Goal: Transaction & Acquisition: Download file/media

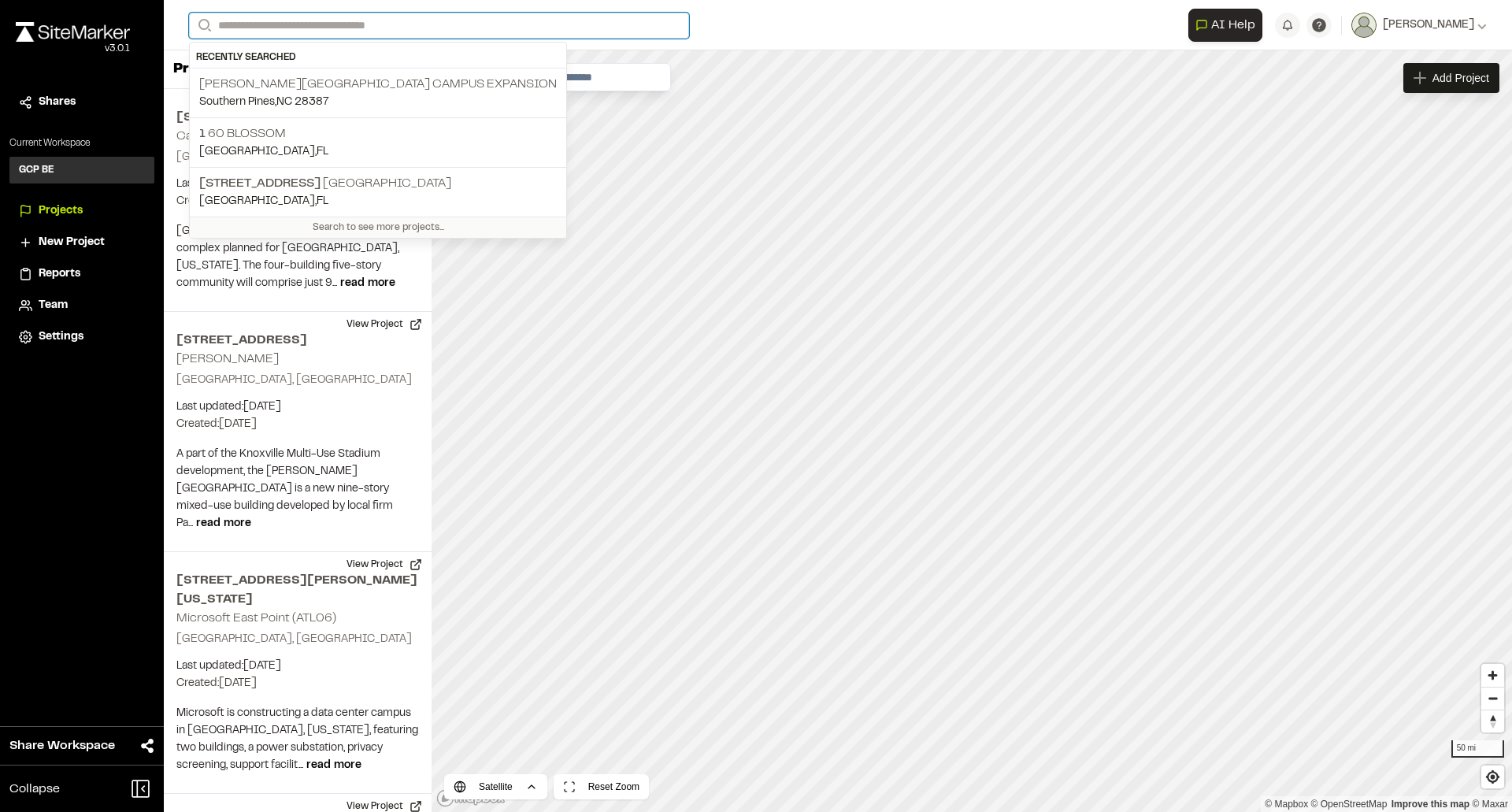
click at [336, 26] on input "Search" at bounding box center [439, 25] width 500 height 26
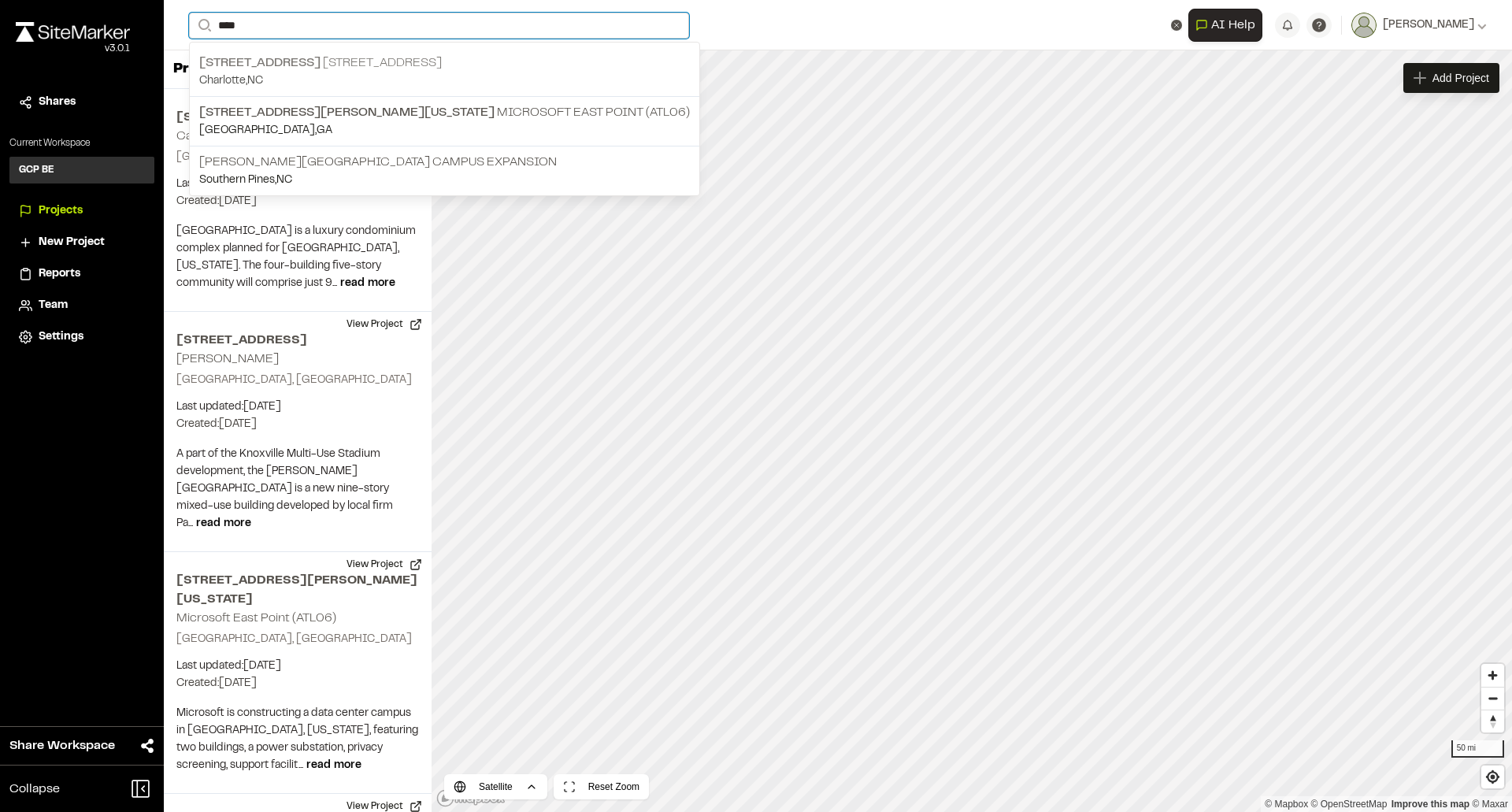
type input "****"
click at [320, 66] on p "[STREET_ADDRESS]" at bounding box center [444, 63] width 491 height 19
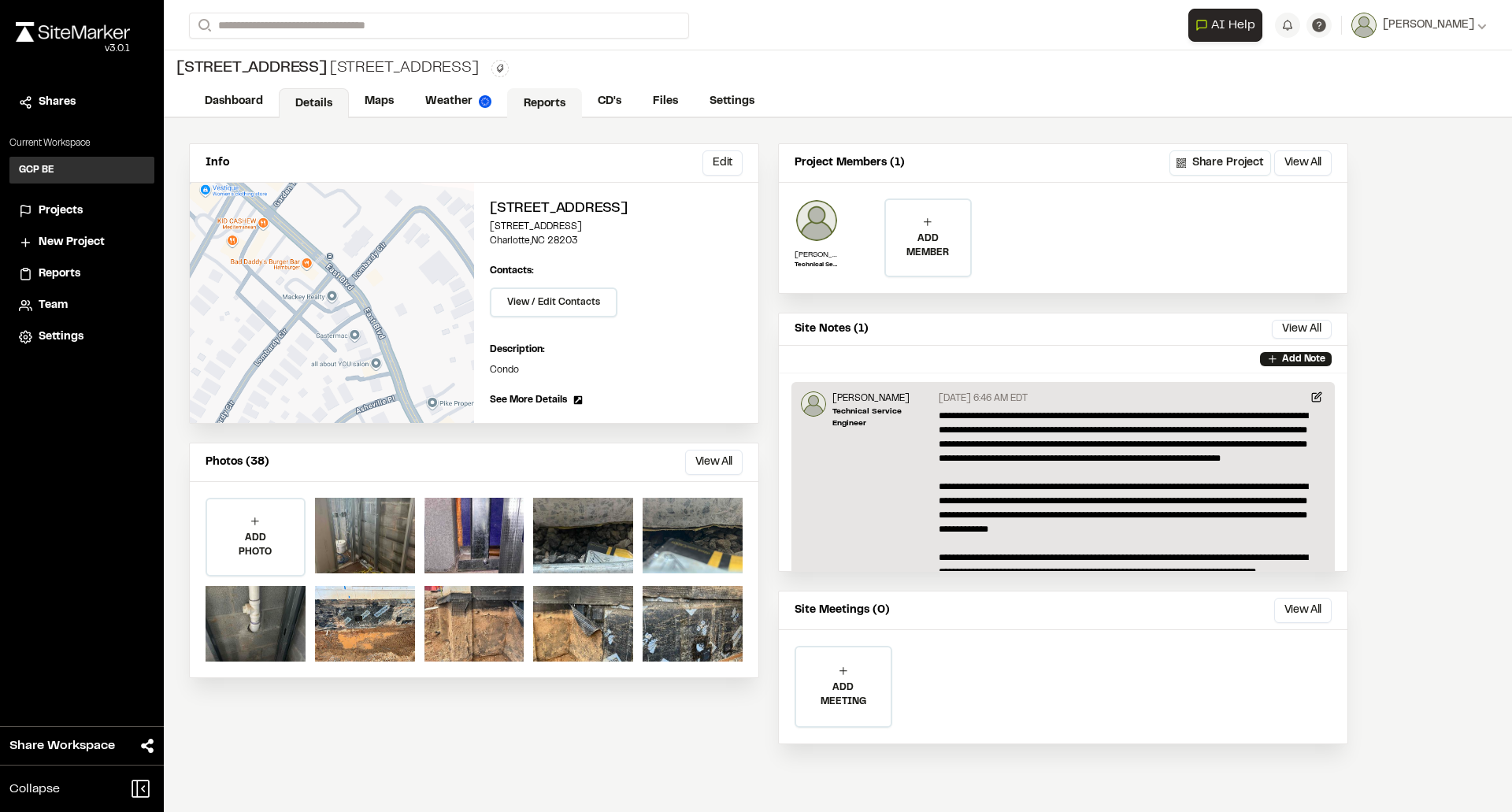
click at [556, 98] on link "Reports" at bounding box center [545, 103] width 75 height 30
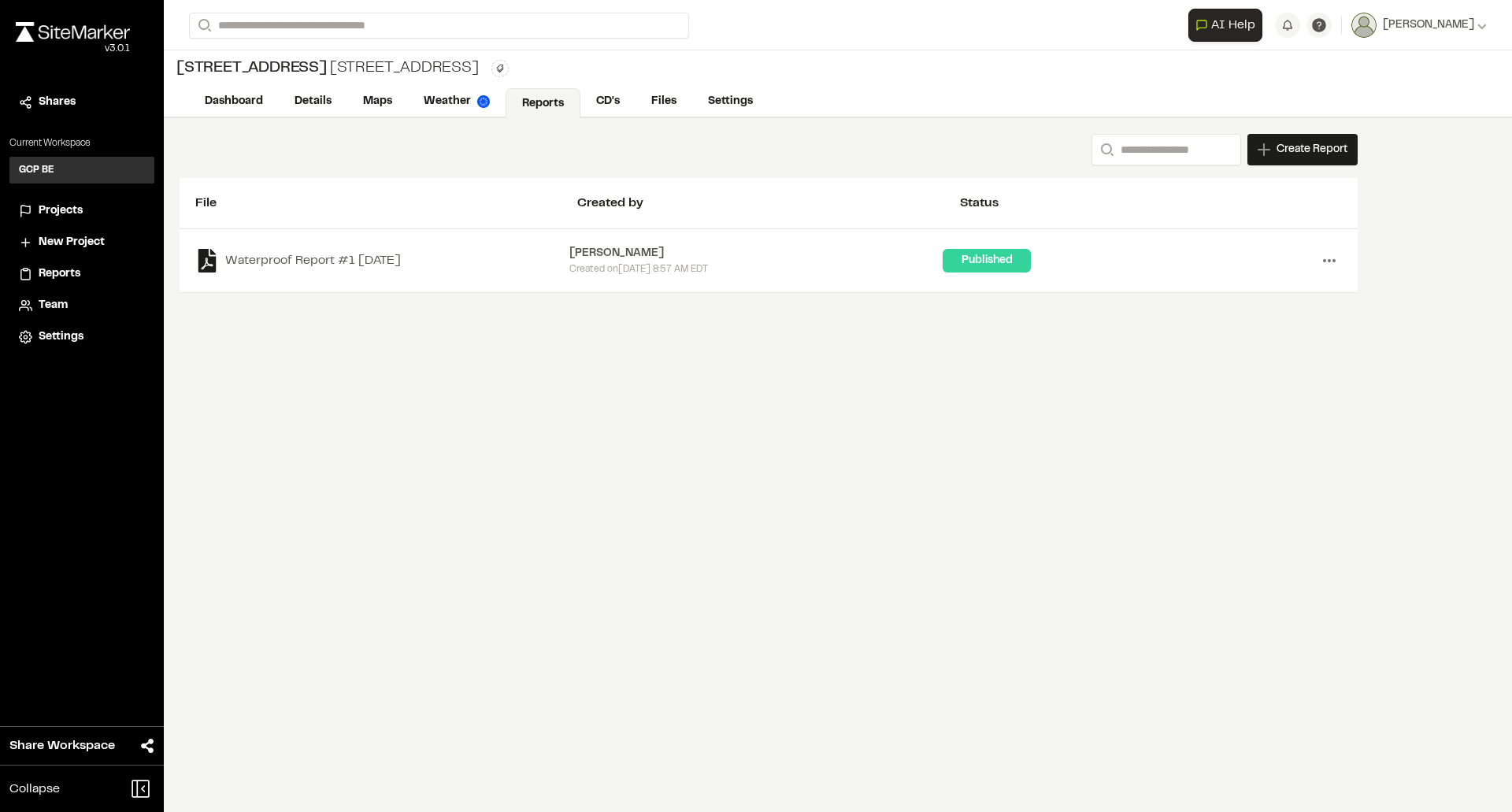
click at [1323, 259] on icon at bounding box center [1328, 261] width 25 height 25
click at [1256, 312] on link "Download" at bounding box center [1272, 317] width 137 height 24
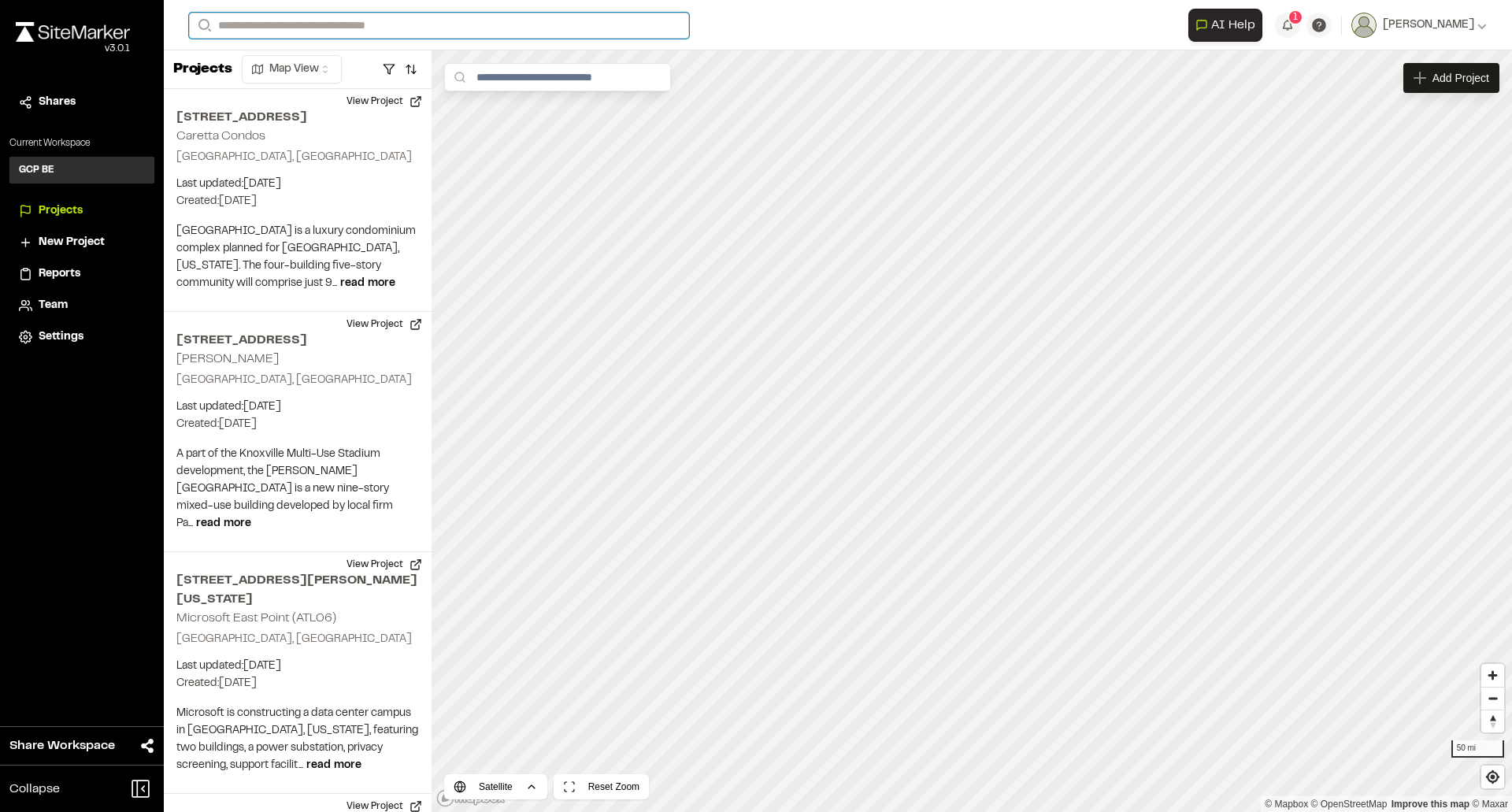
click at [317, 32] on input "Search" at bounding box center [439, 25] width 500 height 26
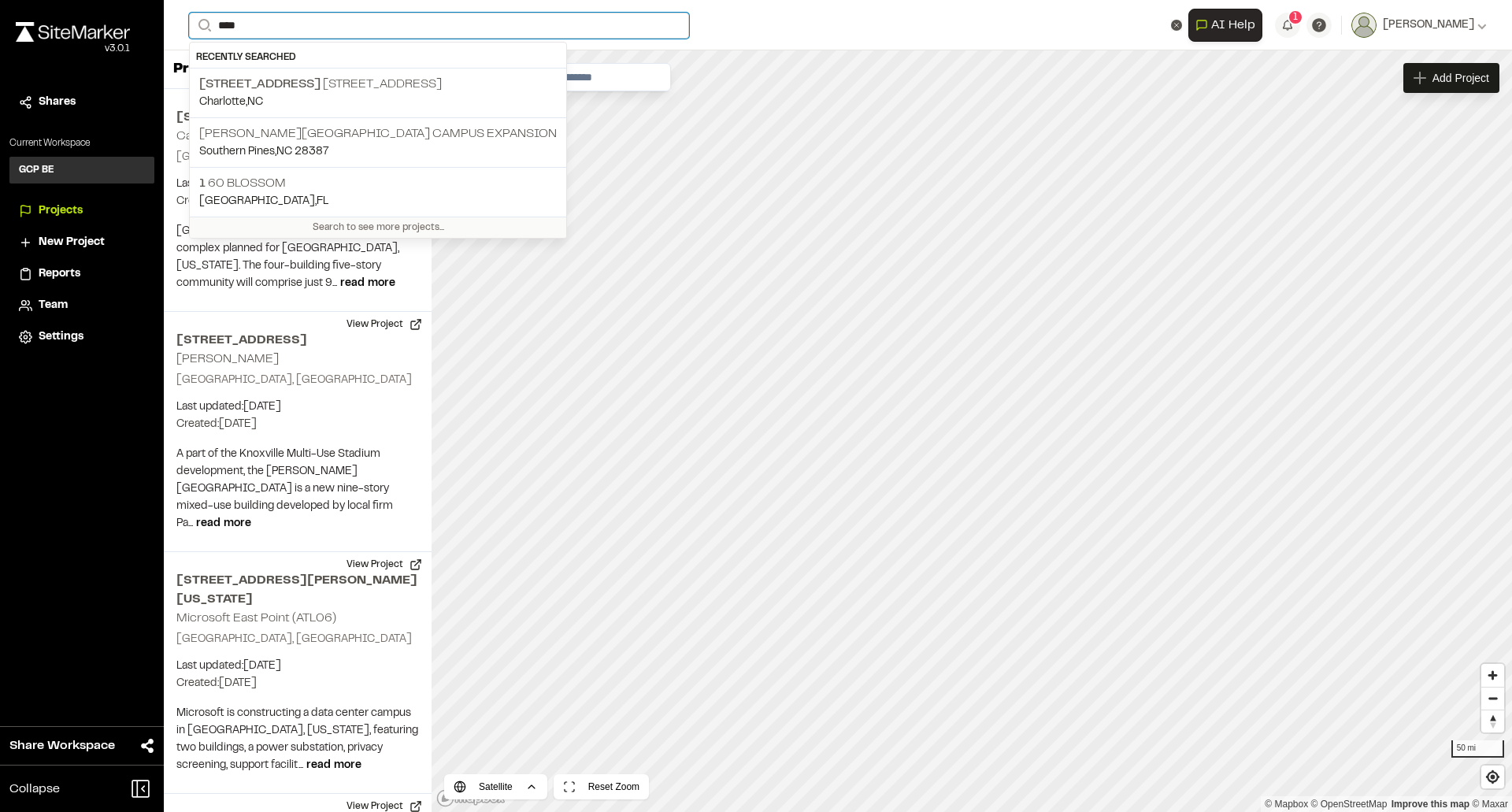
type input "****"
click at [284, 86] on div "**********" at bounding box center [837, 406] width 1348 height 812
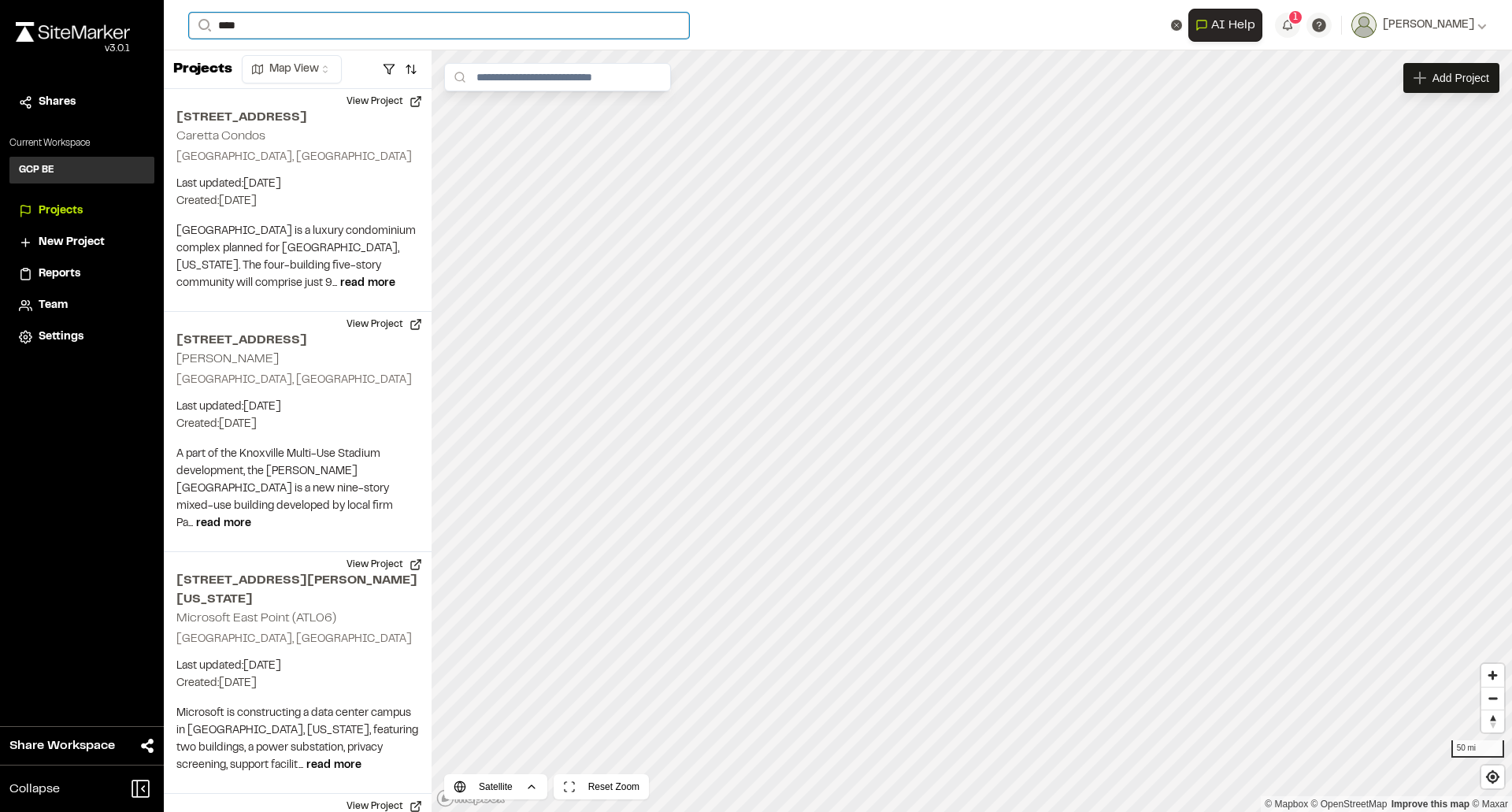
click at [310, 22] on input "****" at bounding box center [439, 25] width 500 height 26
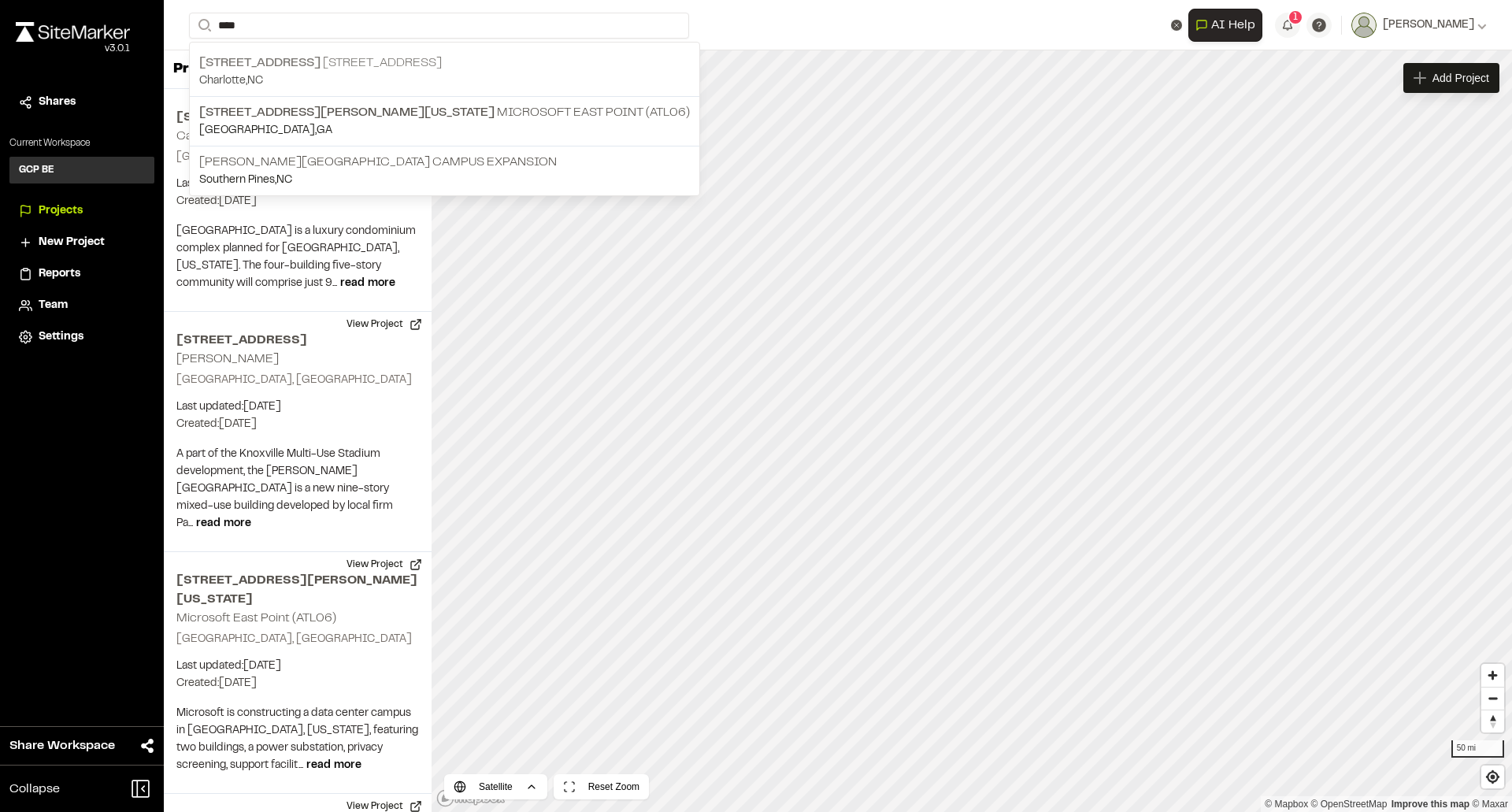
click at [295, 69] on p "[STREET_ADDRESS]" at bounding box center [444, 63] width 491 height 19
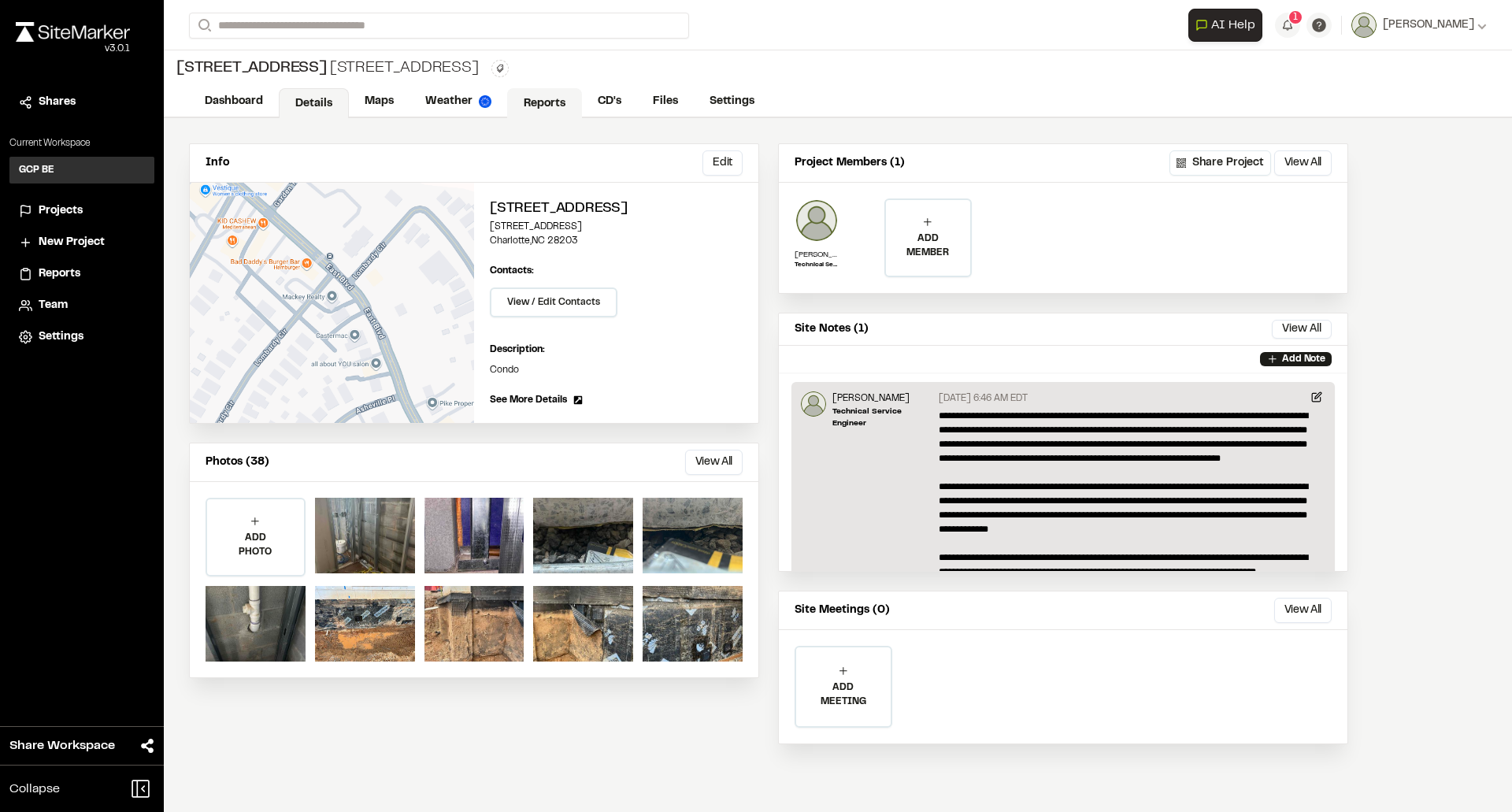
click at [535, 114] on link "Reports" at bounding box center [545, 103] width 75 height 30
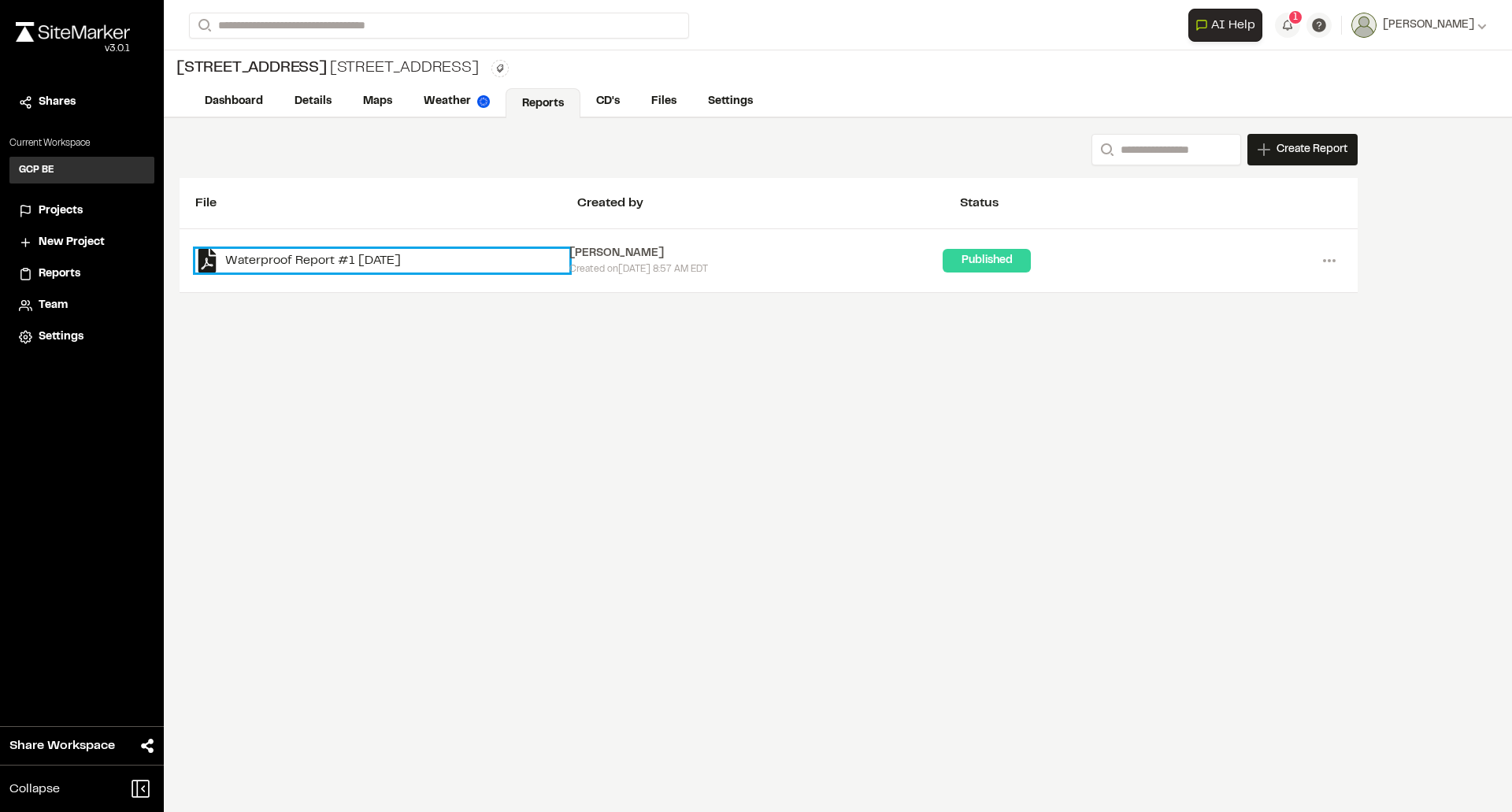
click at [380, 262] on link "Waterproof Report #1 [DATE]" at bounding box center [382, 261] width 374 height 24
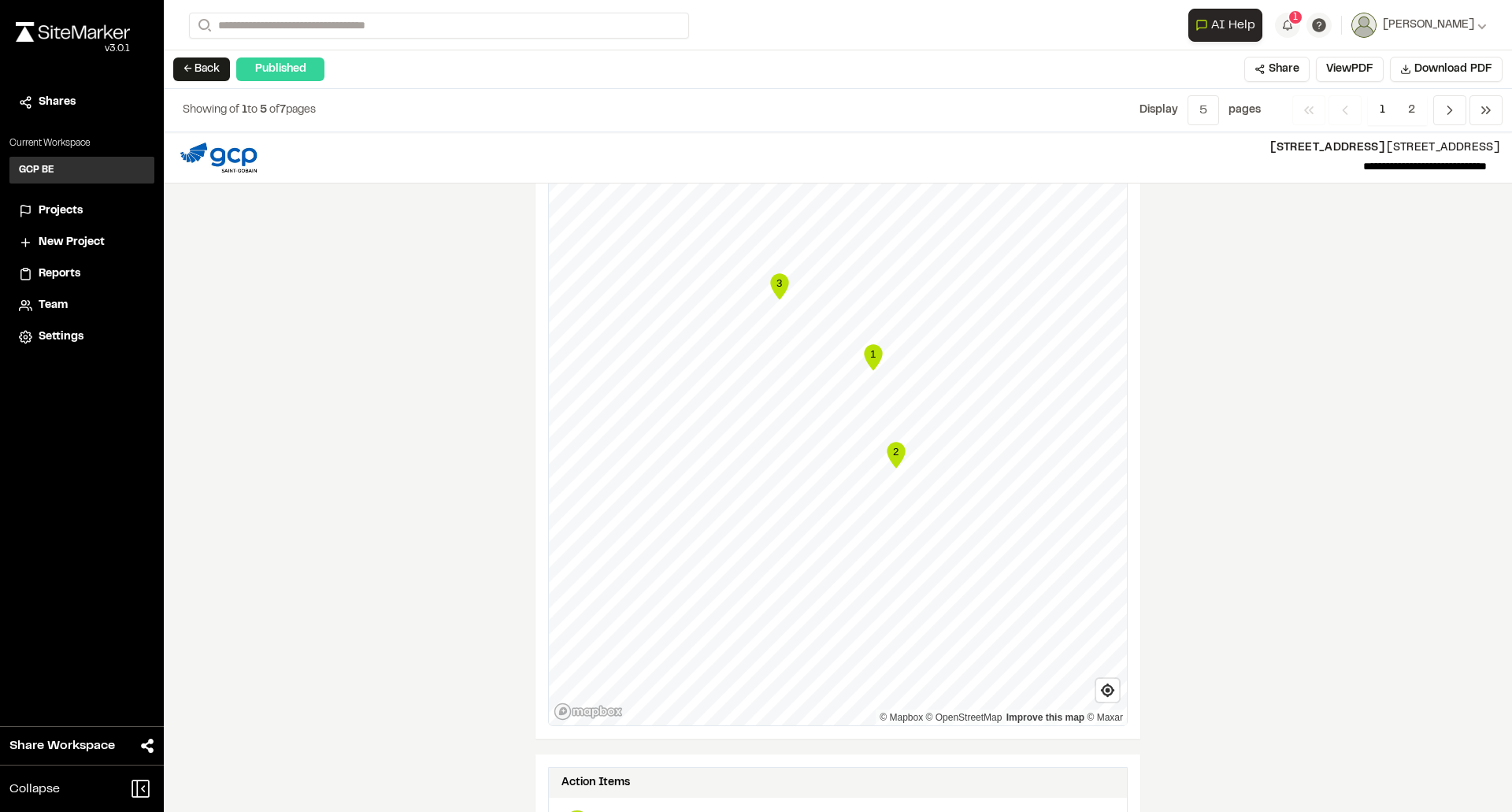
scroll to position [1745, 0]
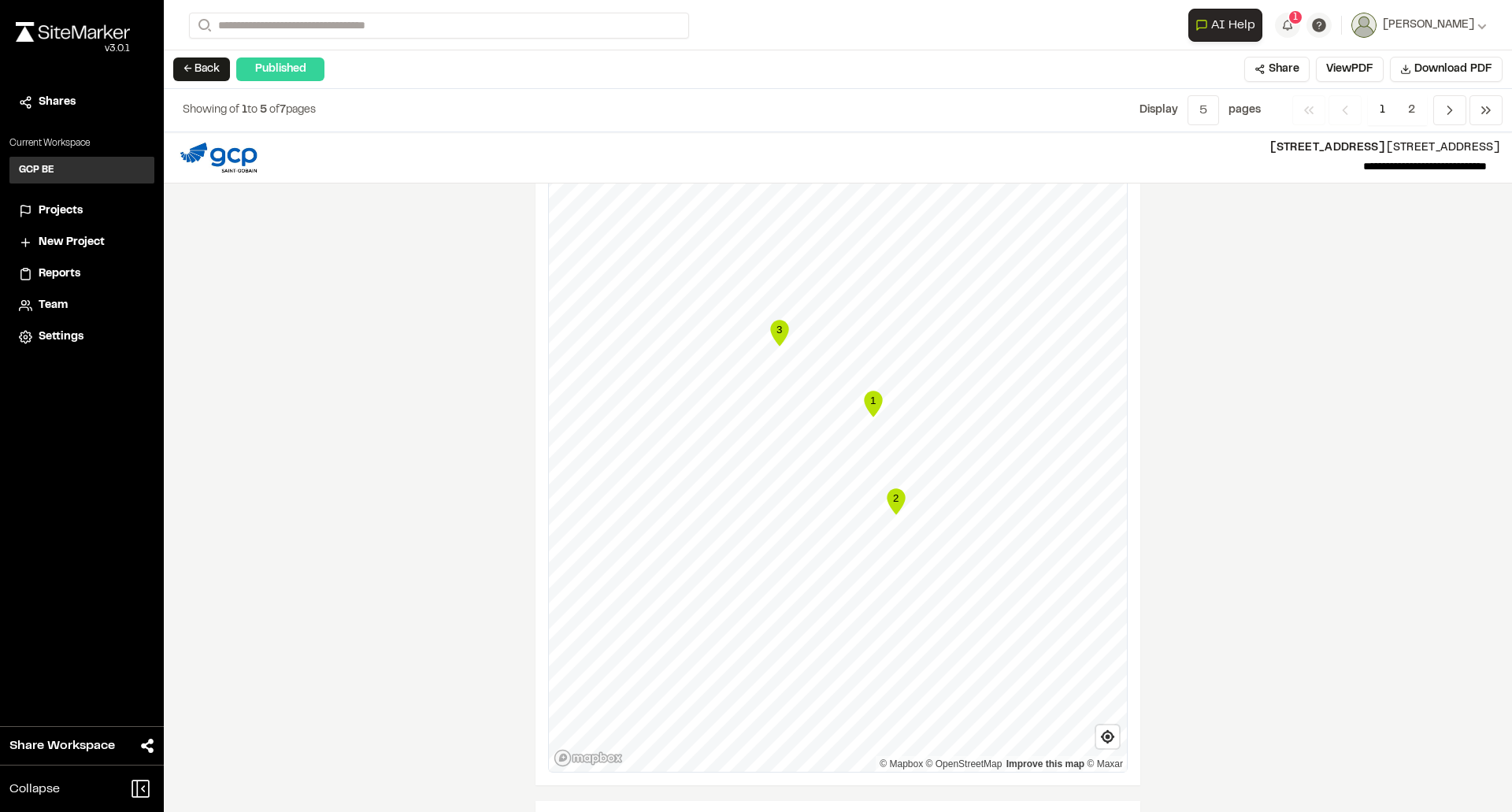
click at [871, 404] on icon "Map marker" at bounding box center [873, 404] width 18 height 26
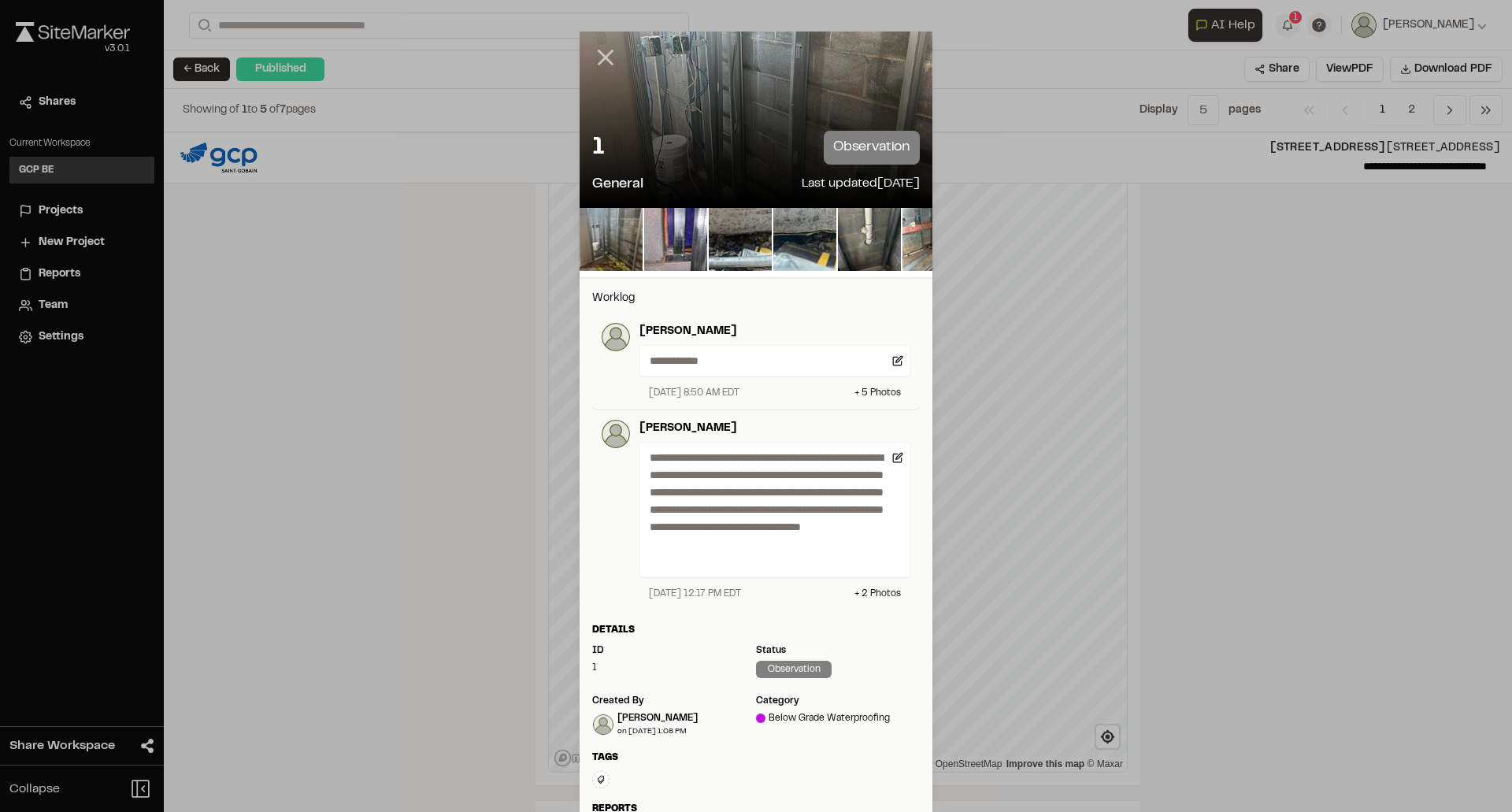
click at [603, 60] on line at bounding box center [605, 58] width 13 height 13
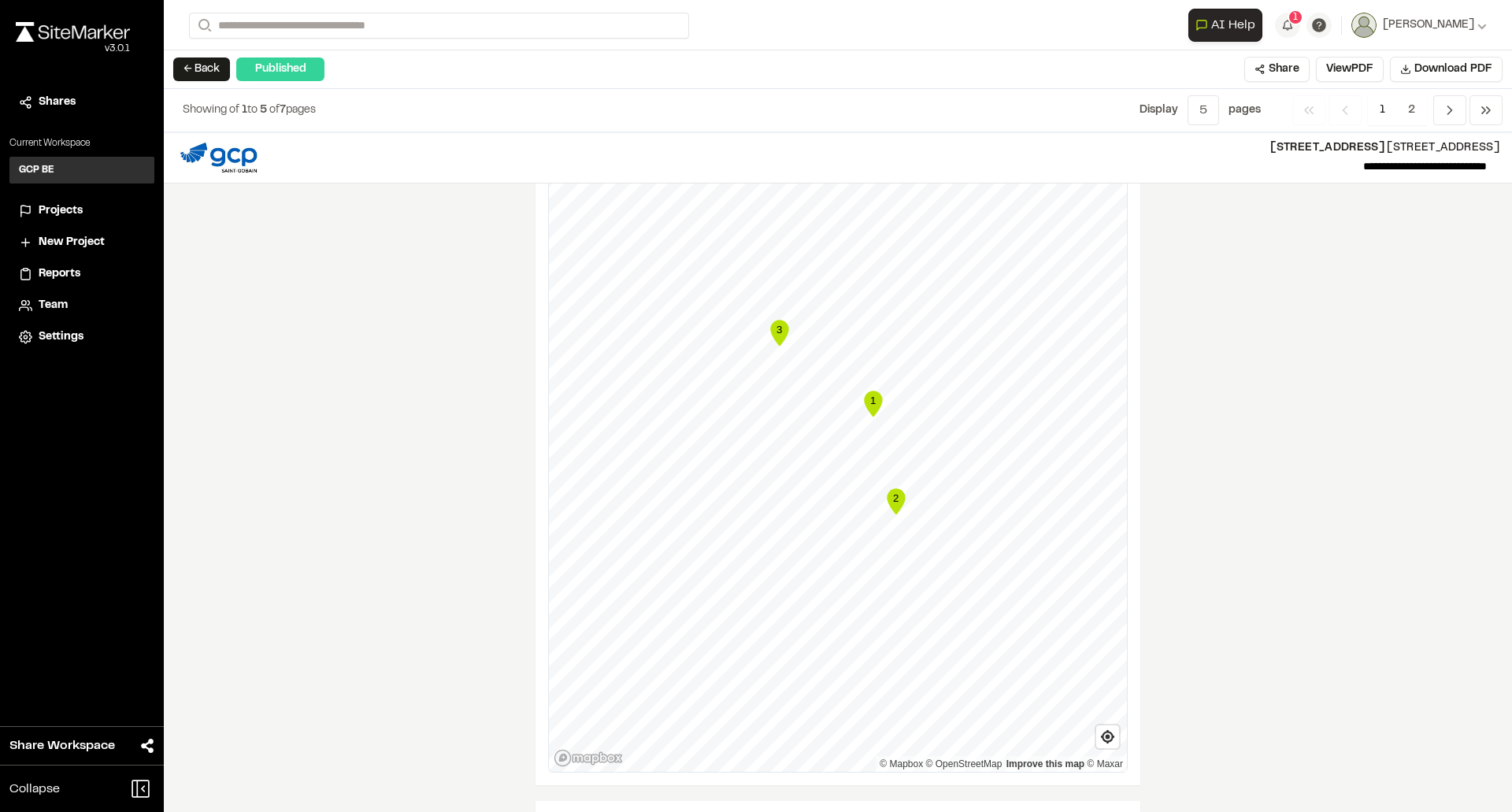
click at [777, 328] on icon "Map marker" at bounding box center [779, 333] width 18 height 26
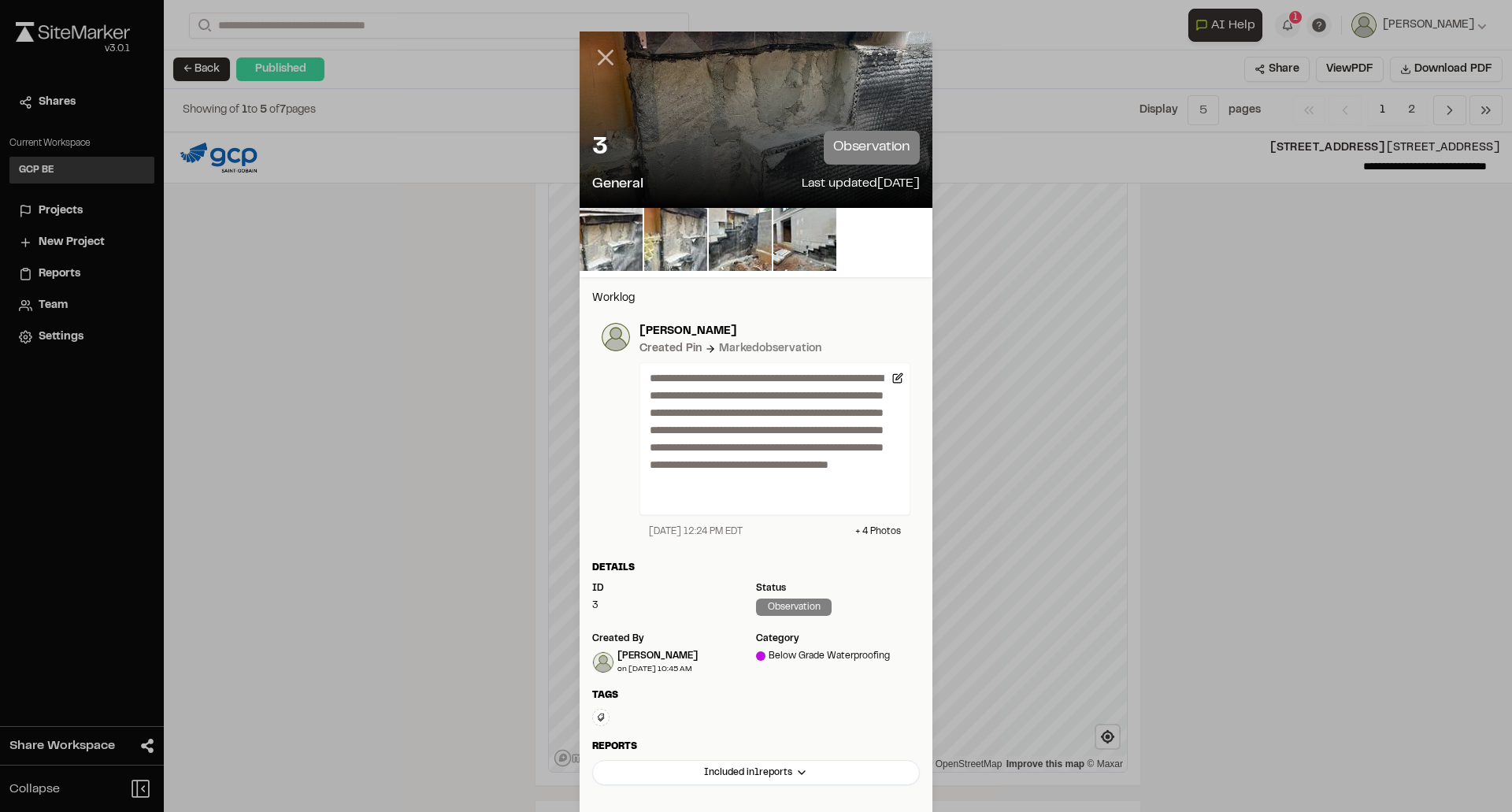
click at [602, 54] on line at bounding box center [605, 58] width 13 height 13
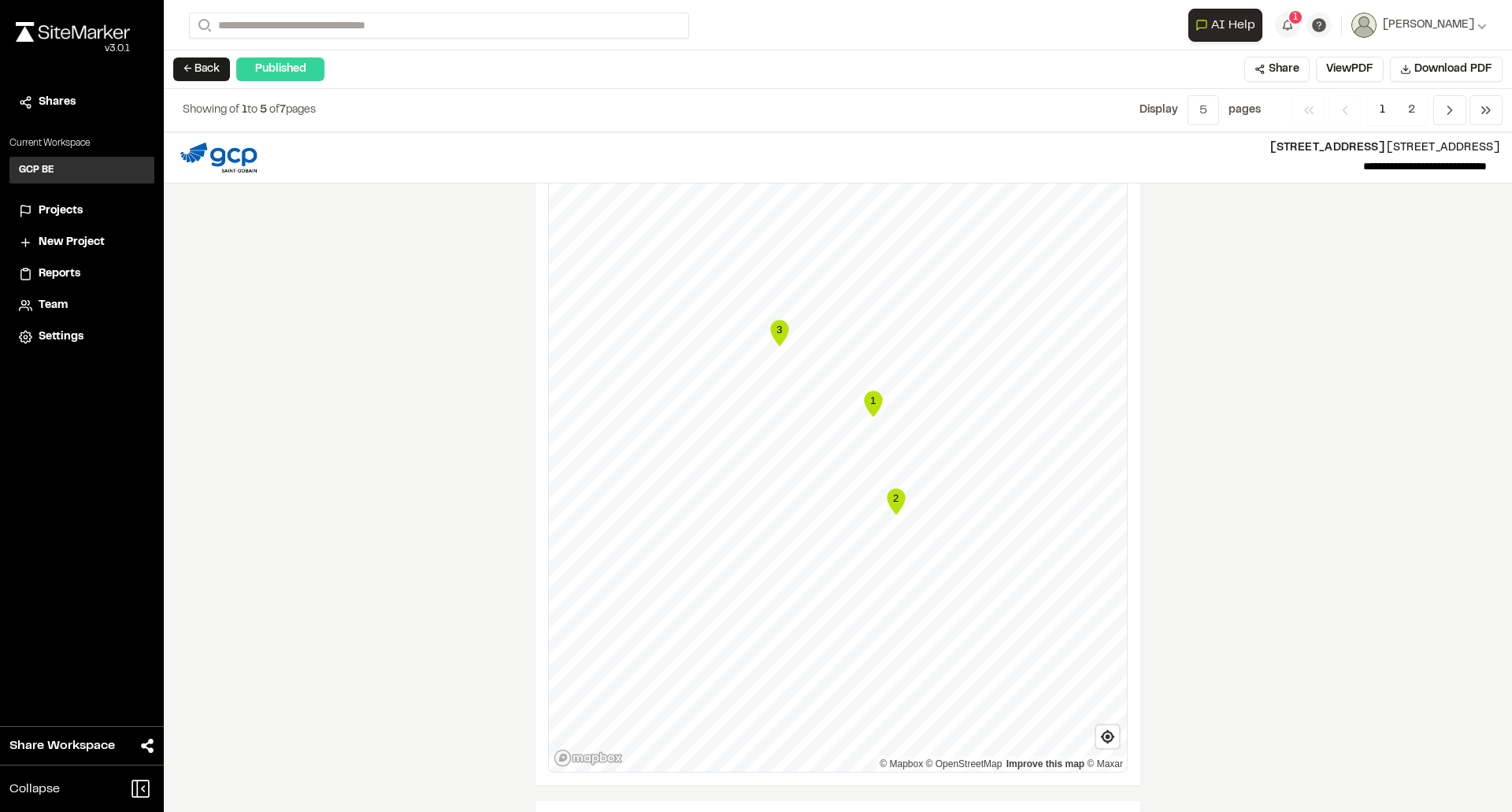
click at [896, 503] on icon "Map marker" at bounding box center [895, 501] width 18 height 26
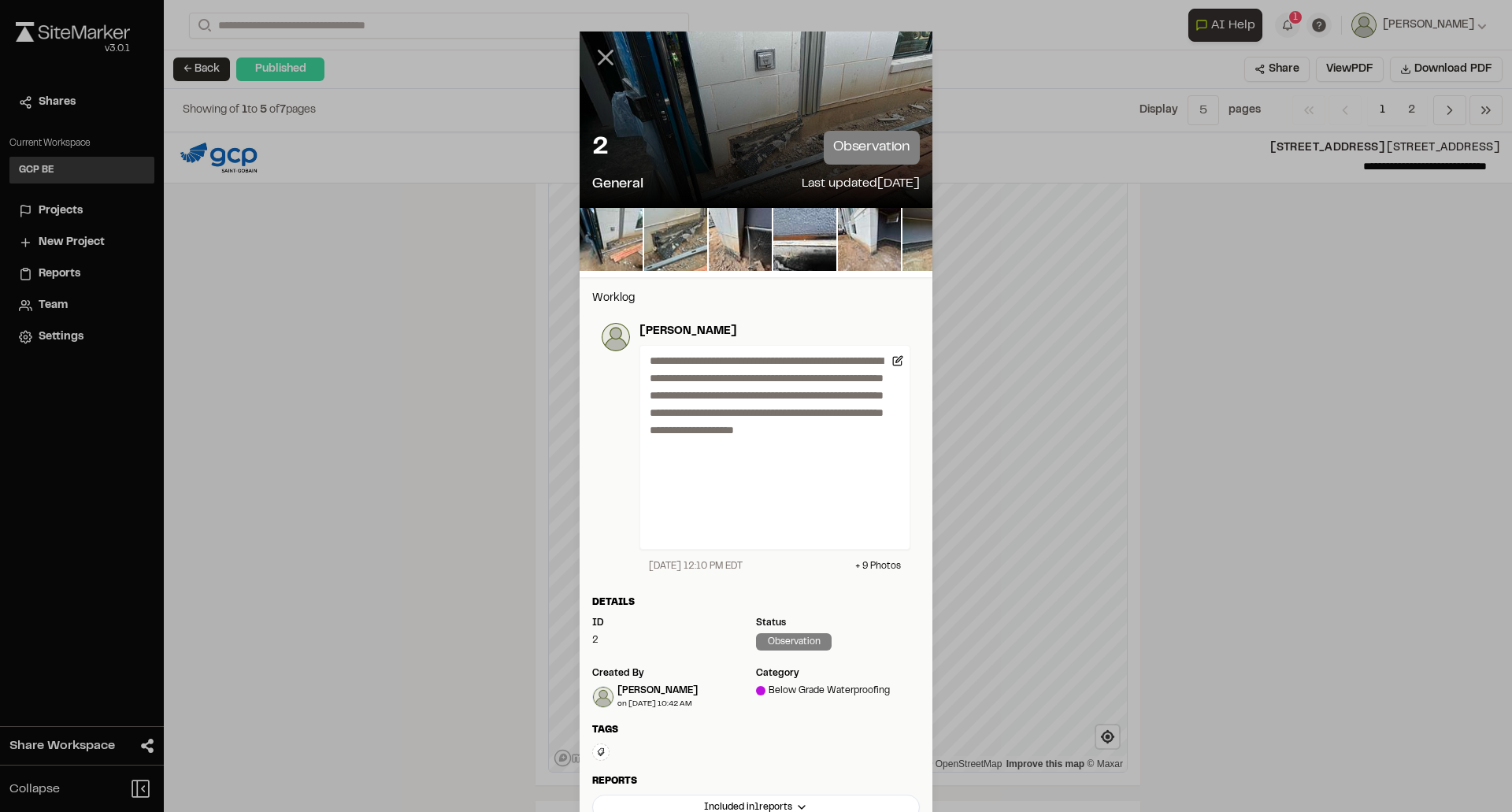
click at [603, 55] on line at bounding box center [605, 58] width 13 height 13
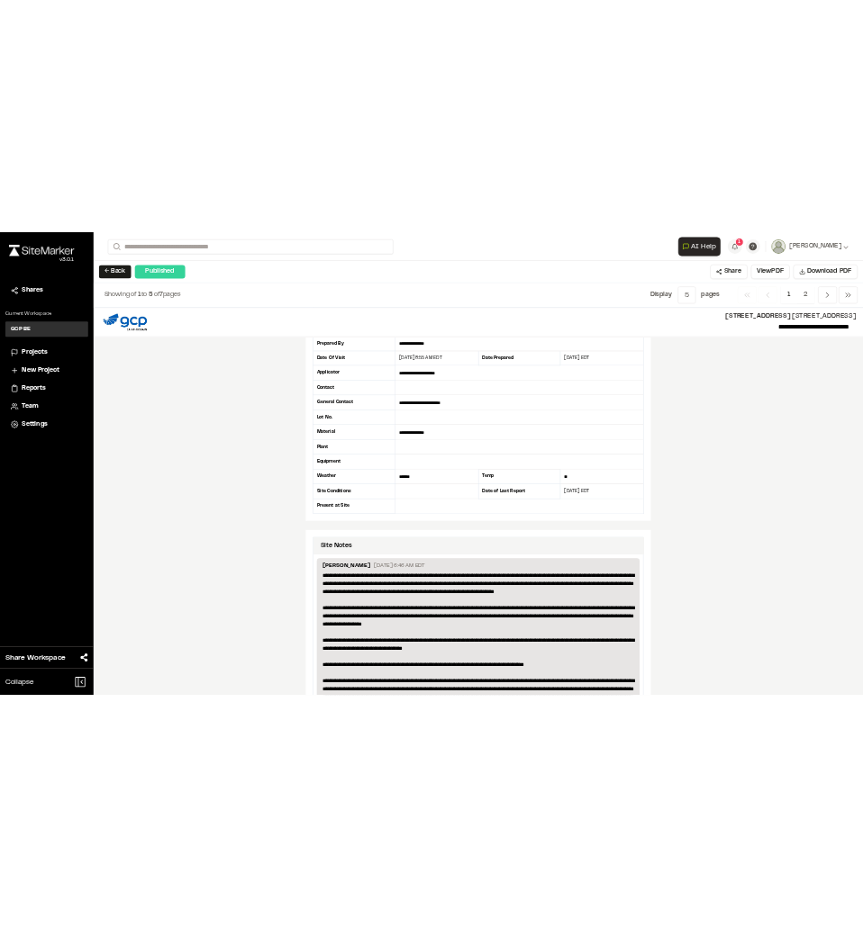
scroll to position [0, 0]
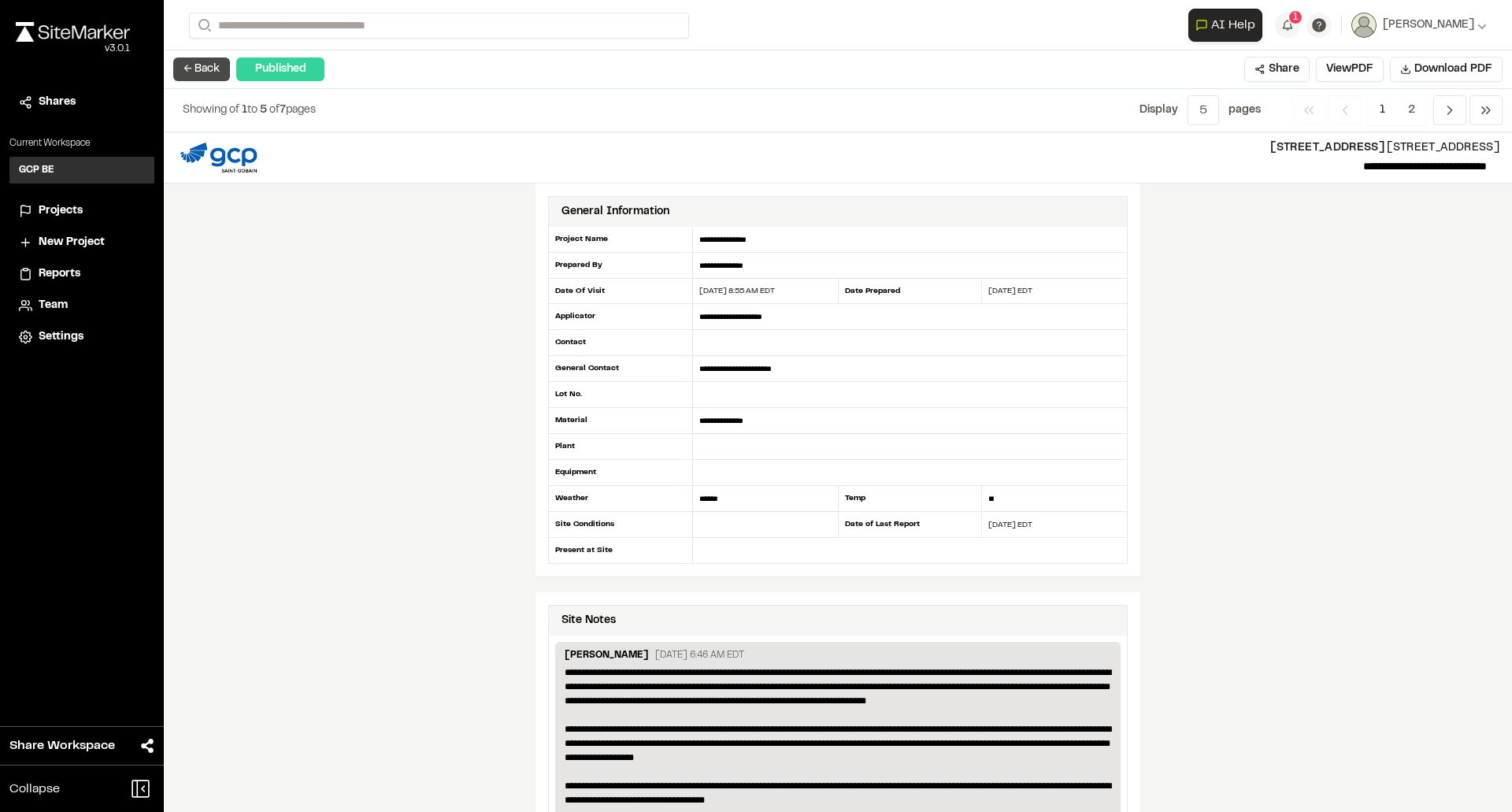
click at [203, 69] on button "← Back" at bounding box center [201, 69] width 57 height 24
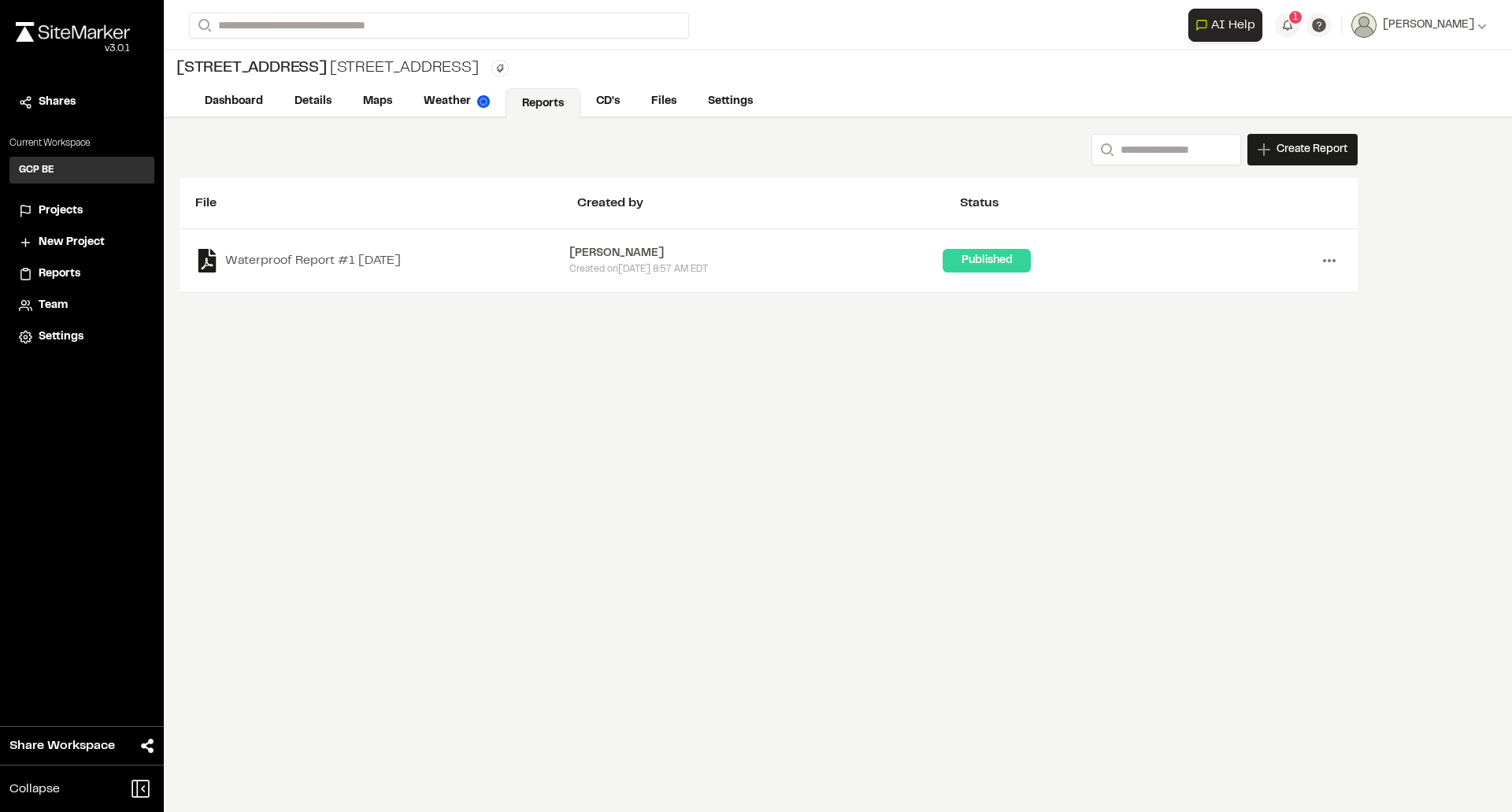
click at [1324, 262] on icon at bounding box center [1328, 261] width 25 height 25
click at [1256, 314] on link "Download" at bounding box center [1272, 317] width 137 height 24
click at [1219, 336] on div "Share" at bounding box center [1272, 340] width 137 height 24
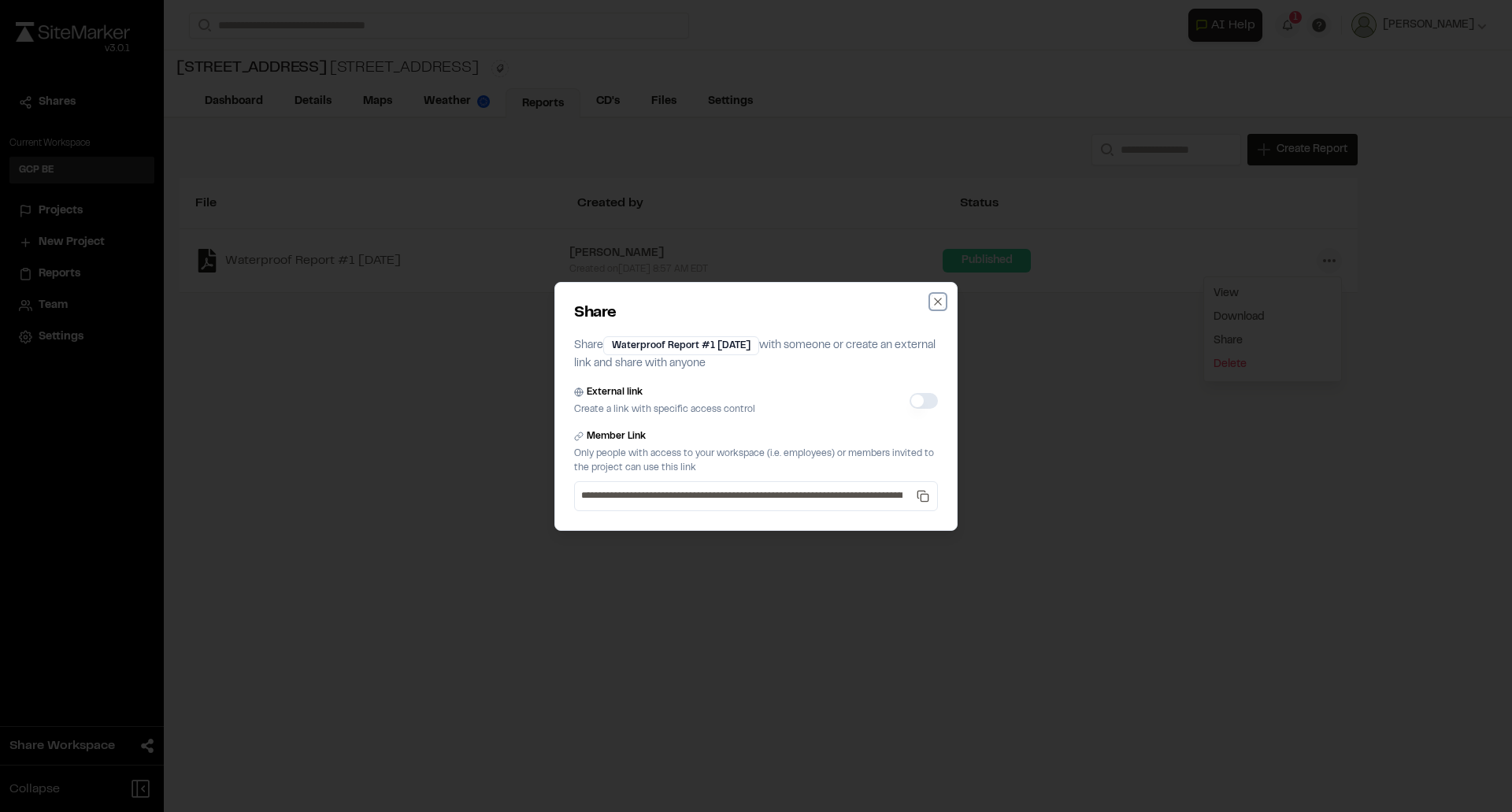
click at [935, 299] on icon "button" at bounding box center [937, 302] width 12 height 12
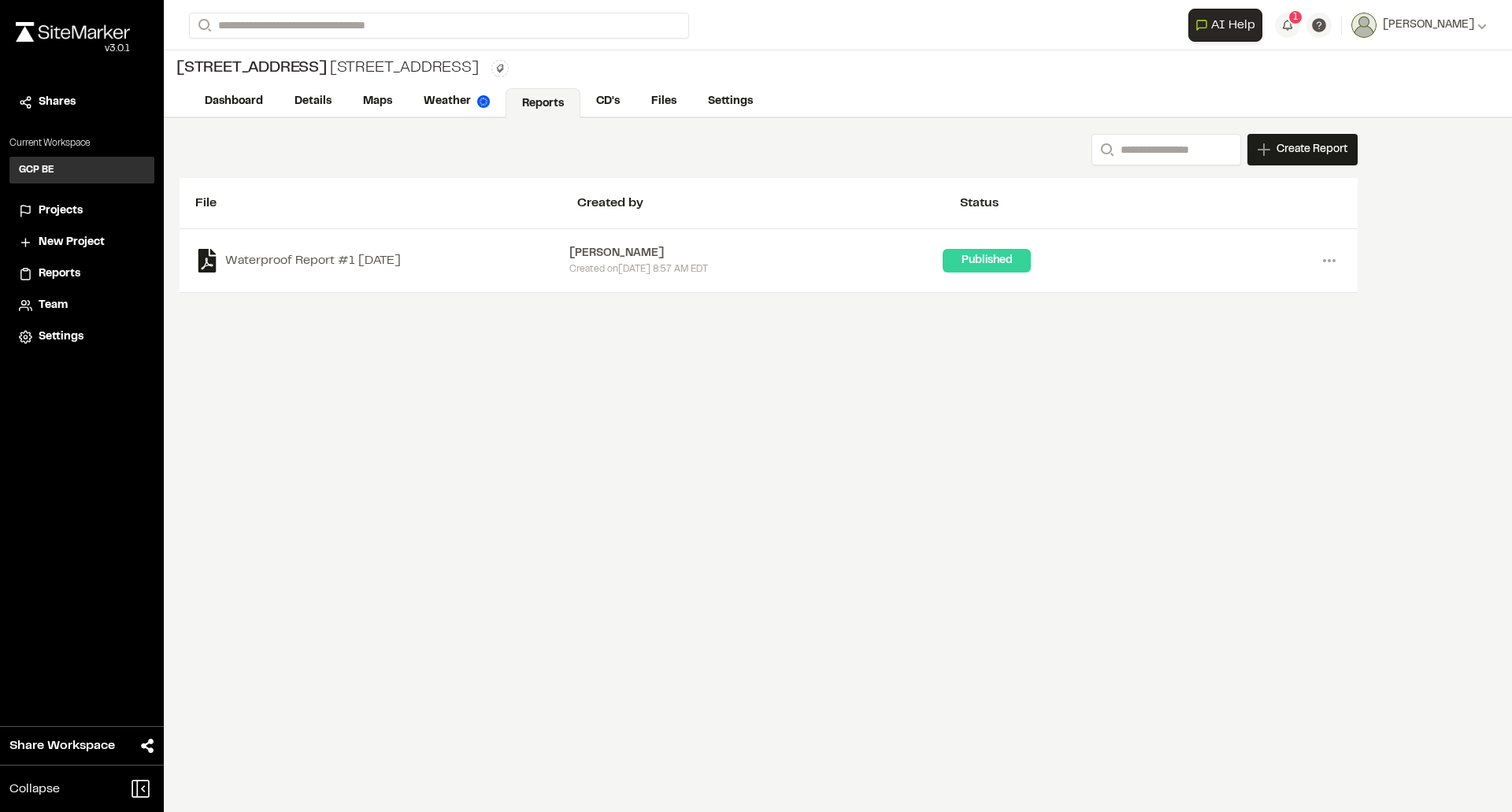
click at [990, 262] on div "Published" at bounding box center [986, 261] width 88 height 24
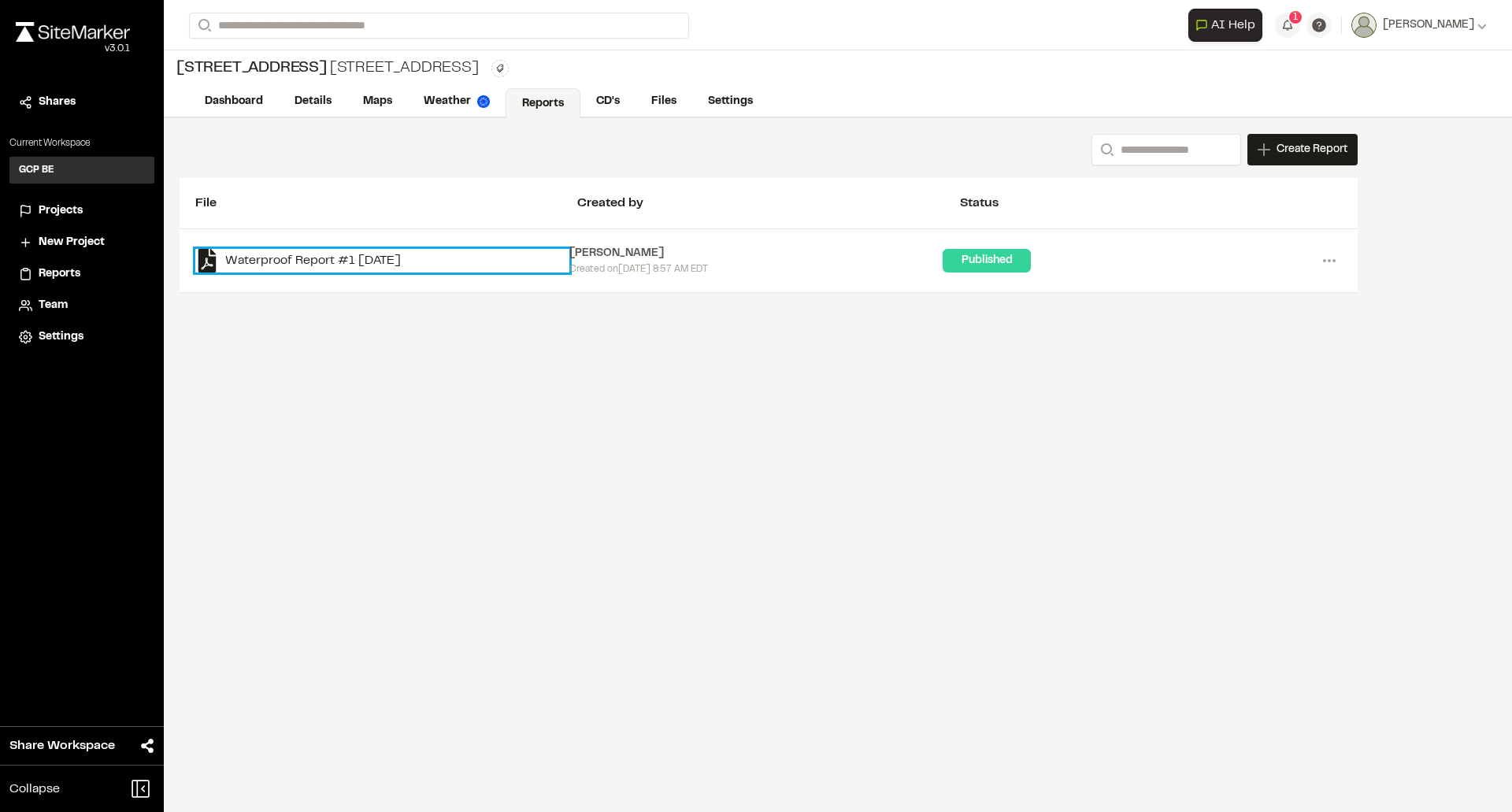
click at [502, 257] on link "Waterproof Report #1 [DATE]" at bounding box center [382, 261] width 374 height 24
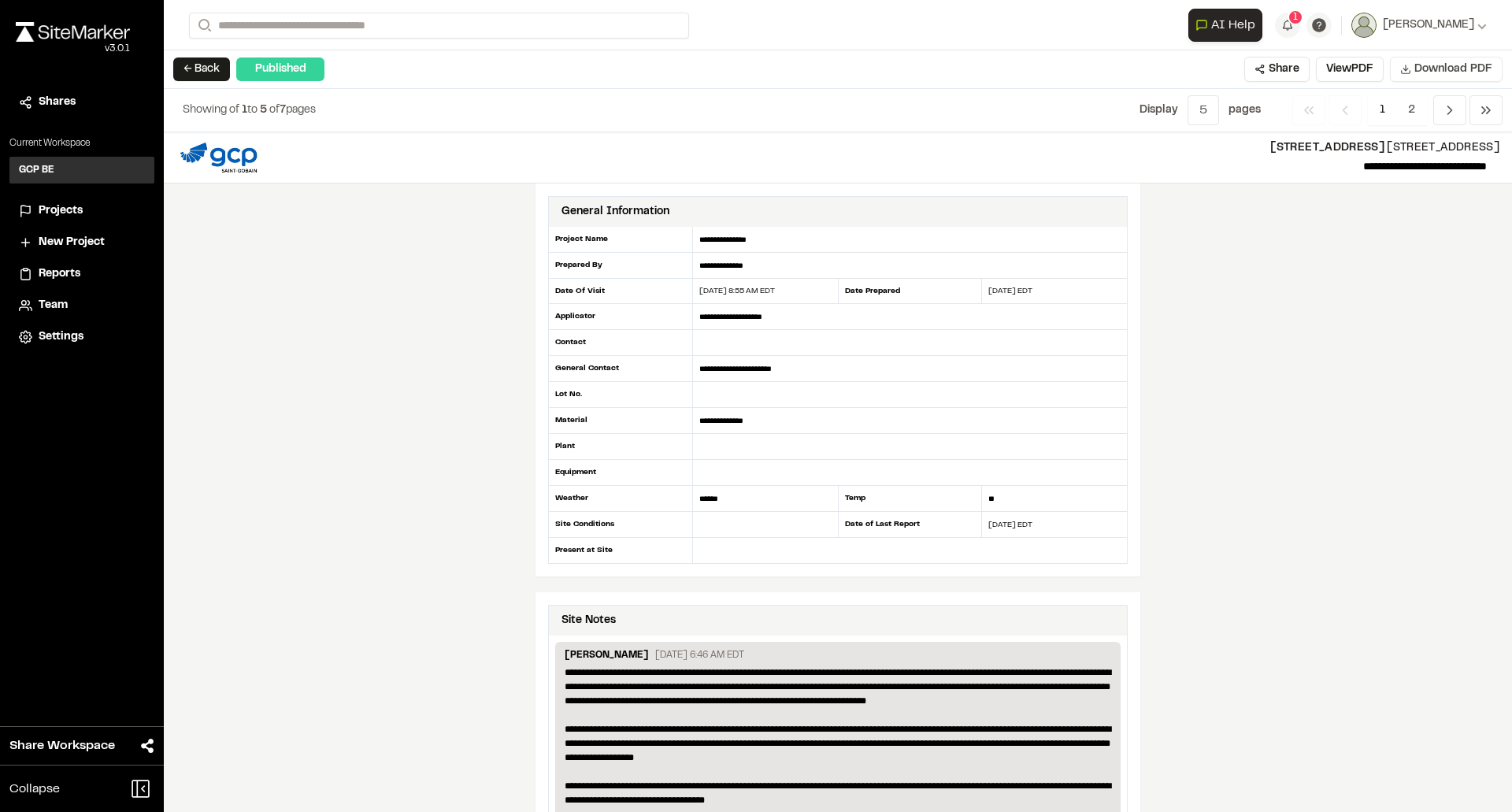
click at [1424, 66] on span "Download PDF" at bounding box center [1453, 69] width 78 height 18
